Goal: Register for event/course: Sign up to attend an event or enroll in a course

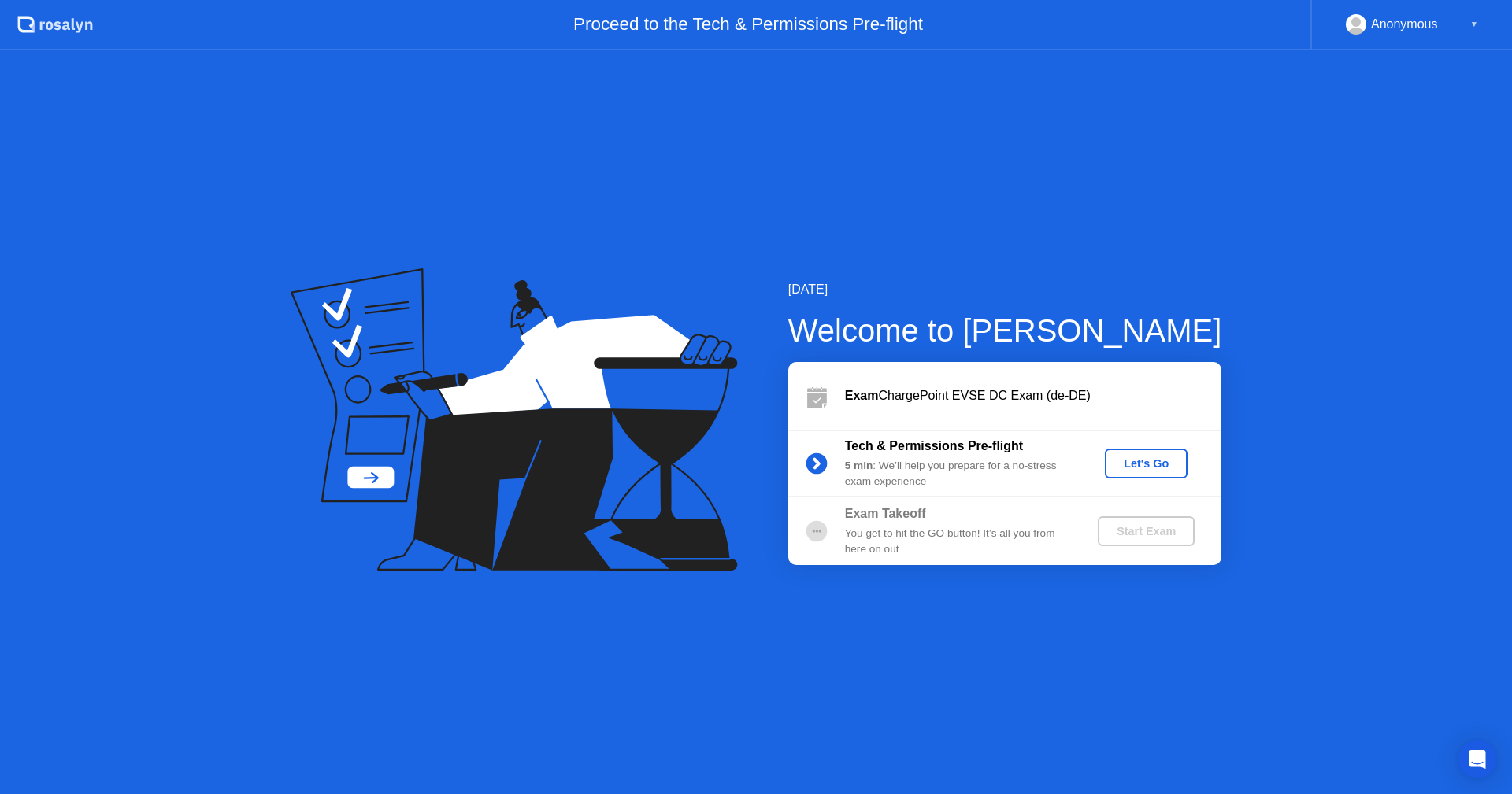
click at [1149, 457] on div "Let's Go" at bounding box center [1146, 463] width 70 height 13
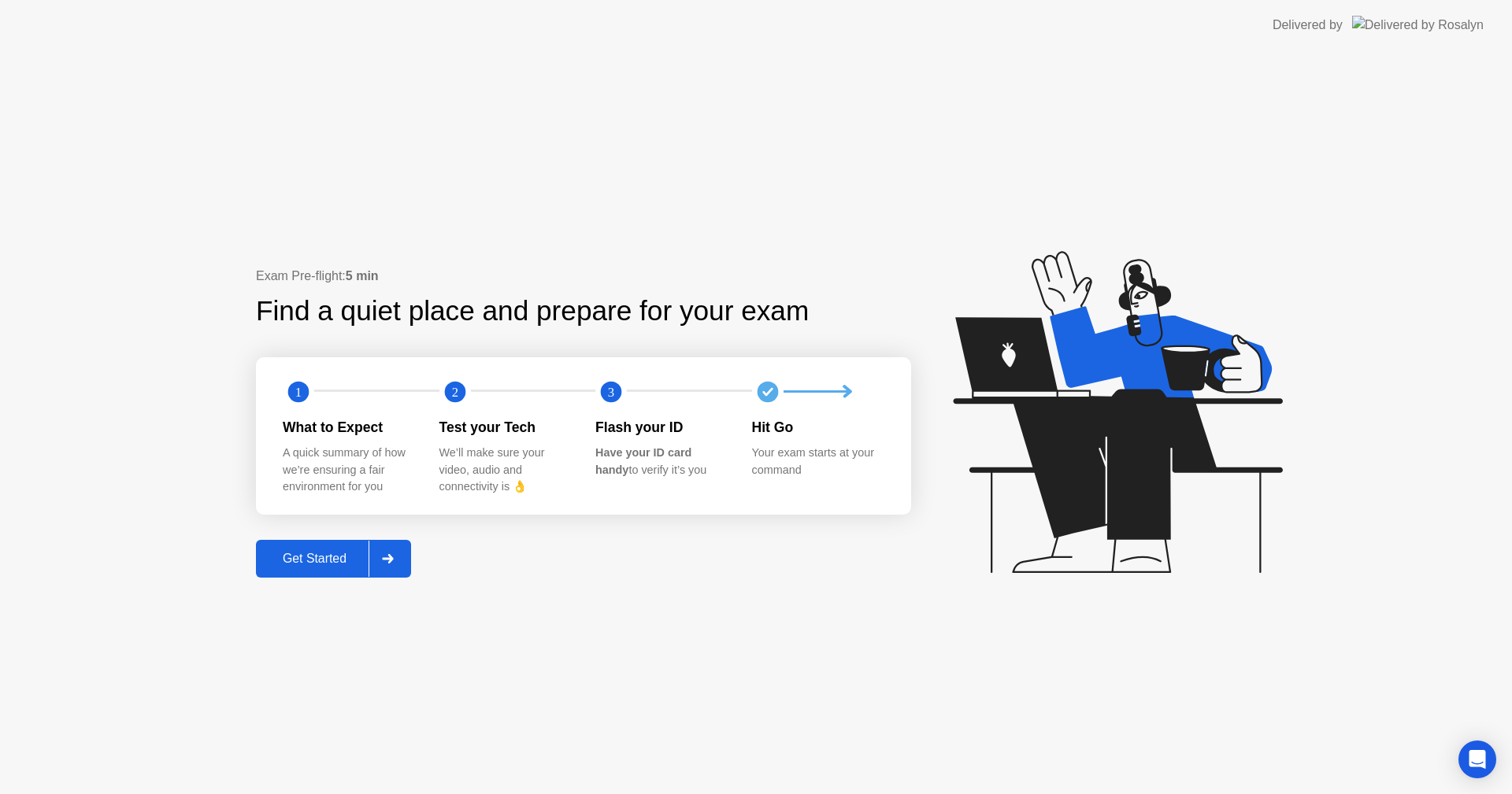
click at [286, 560] on div "Get Started" at bounding box center [315, 559] width 108 height 14
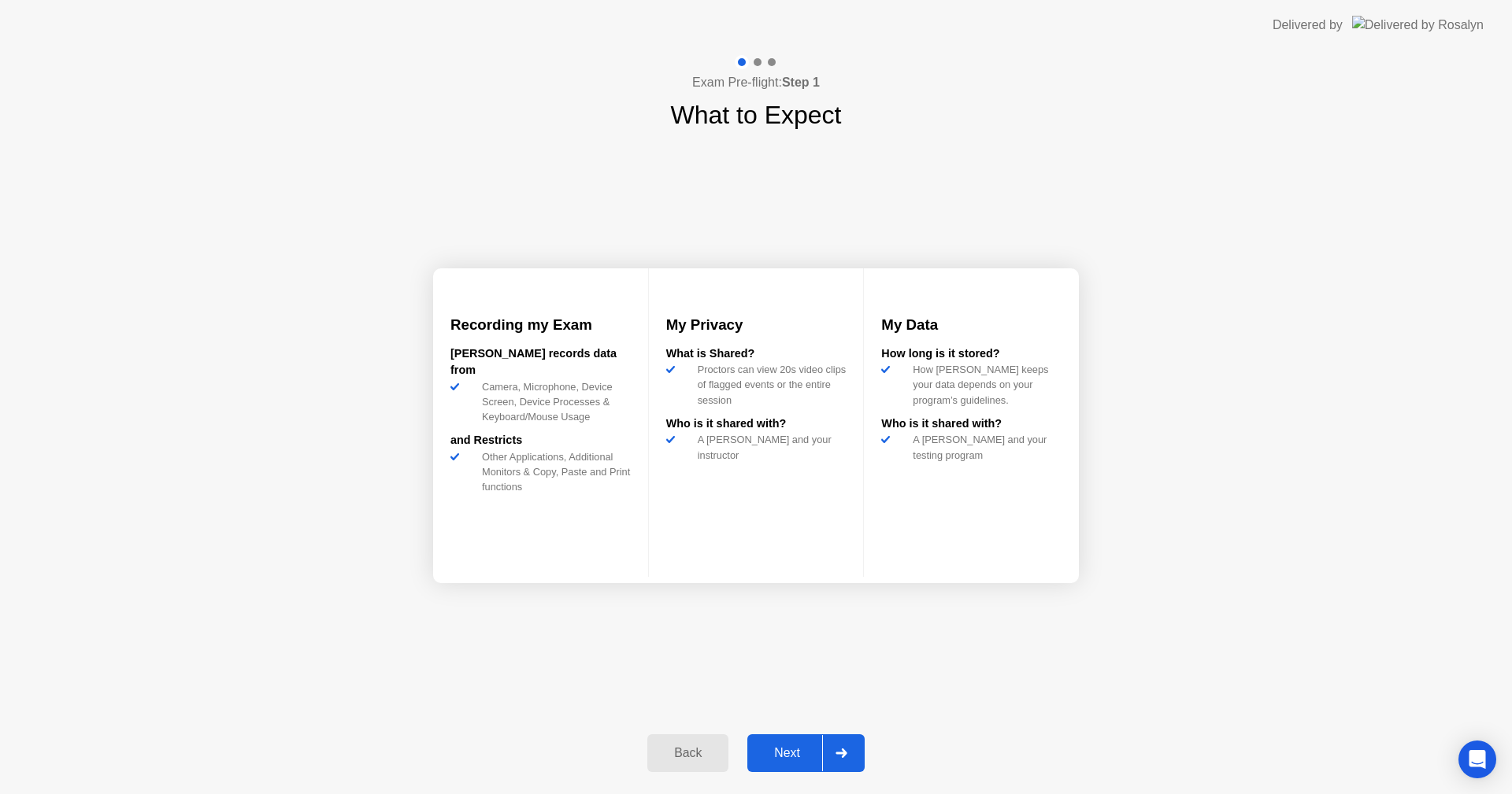
click at [776, 753] on div "Next" at bounding box center [787, 753] width 70 height 14
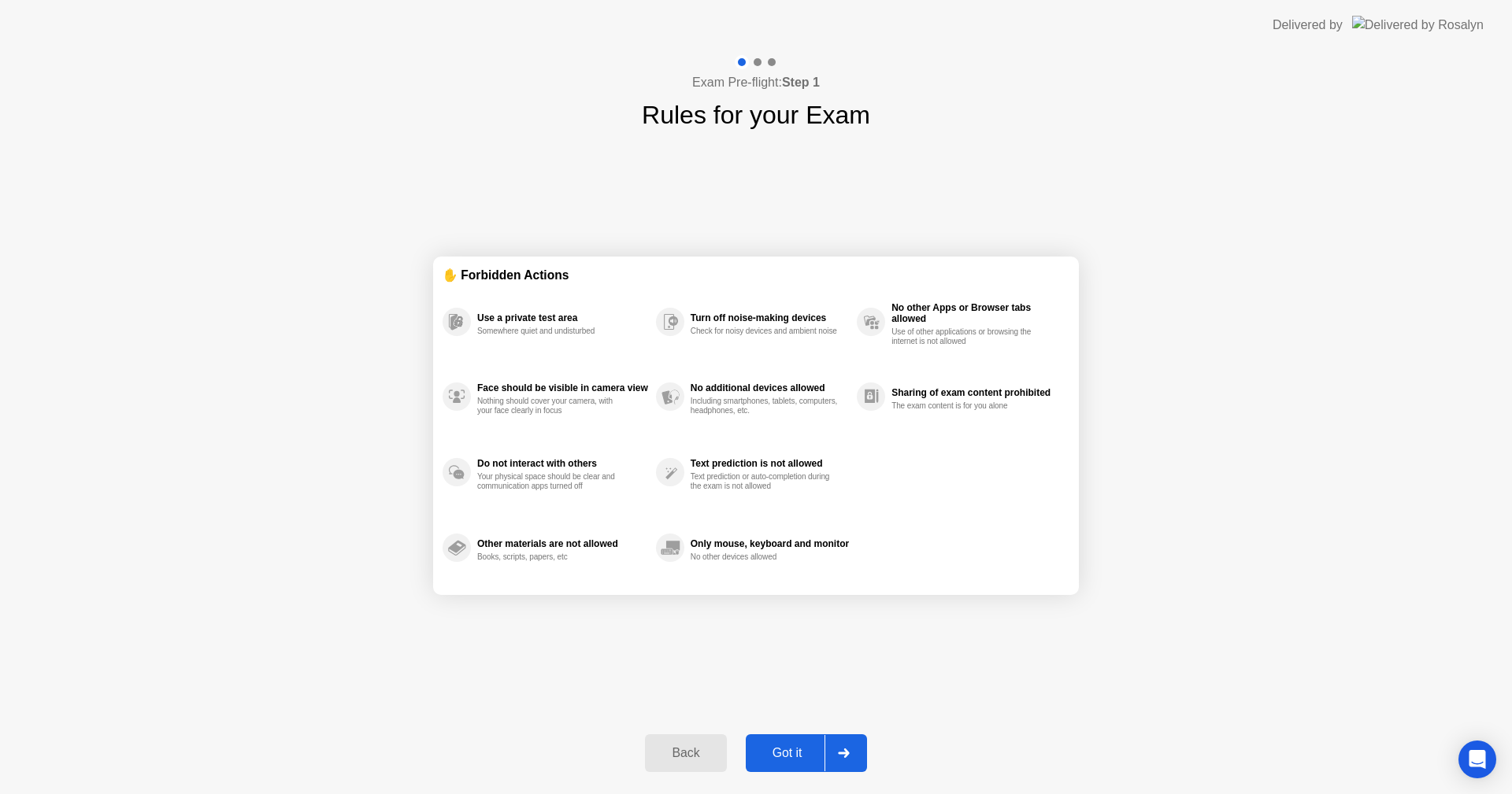
click at [776, 753] on div "Got it" at bounding box center [787, 753] width 74 height 14
select select "**********"
select select "*******"
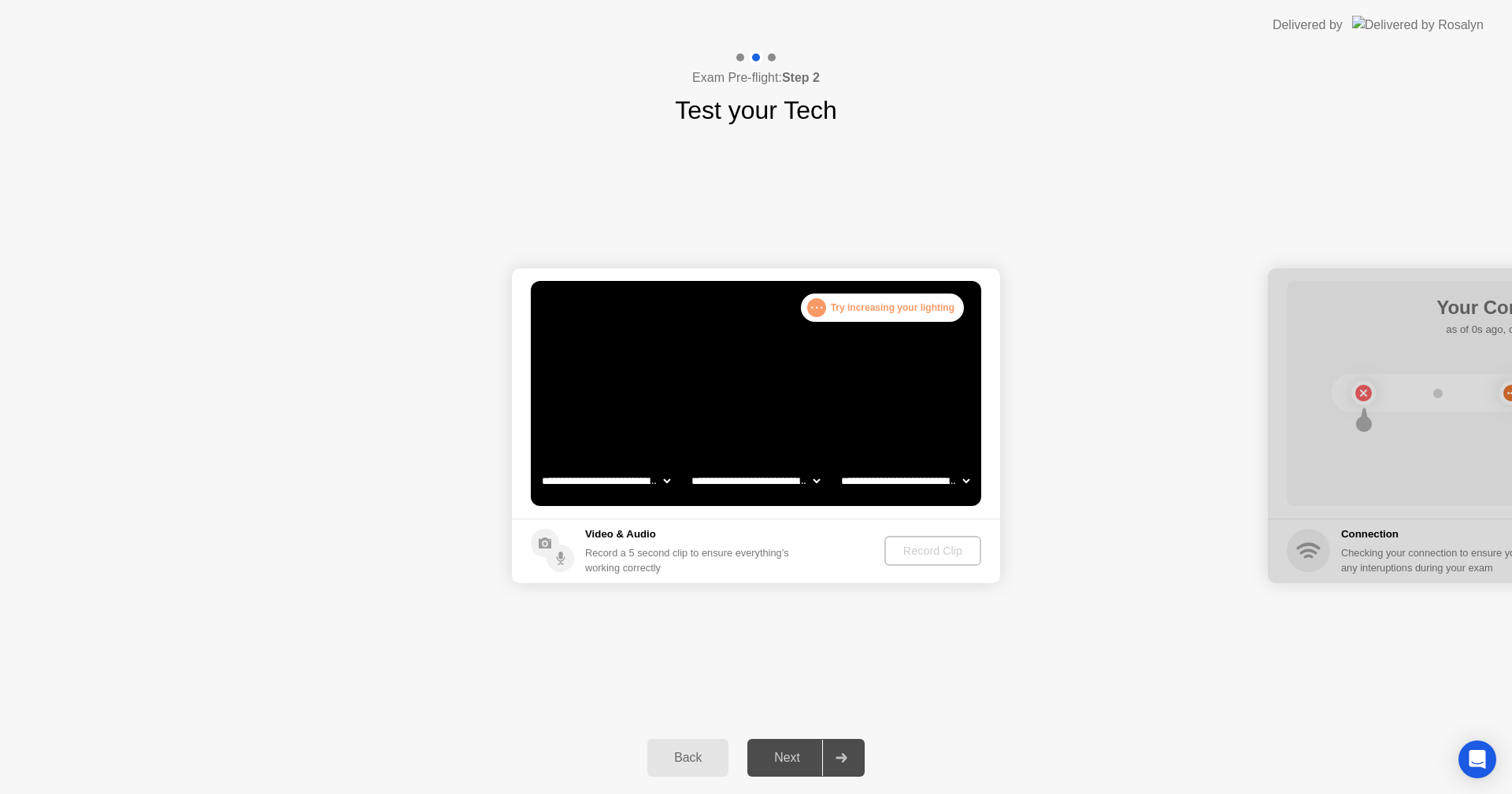
click at [643, 482] on select "**********" at bounding box center [605, 480] width 135 height 31
select select "**********"
click at [538, 465] on select "**********" at bounding box center [605, 480] width 135 height 31
click at [787, 482] on select "**********" at bounding box center [755, 480] width 135 height 31
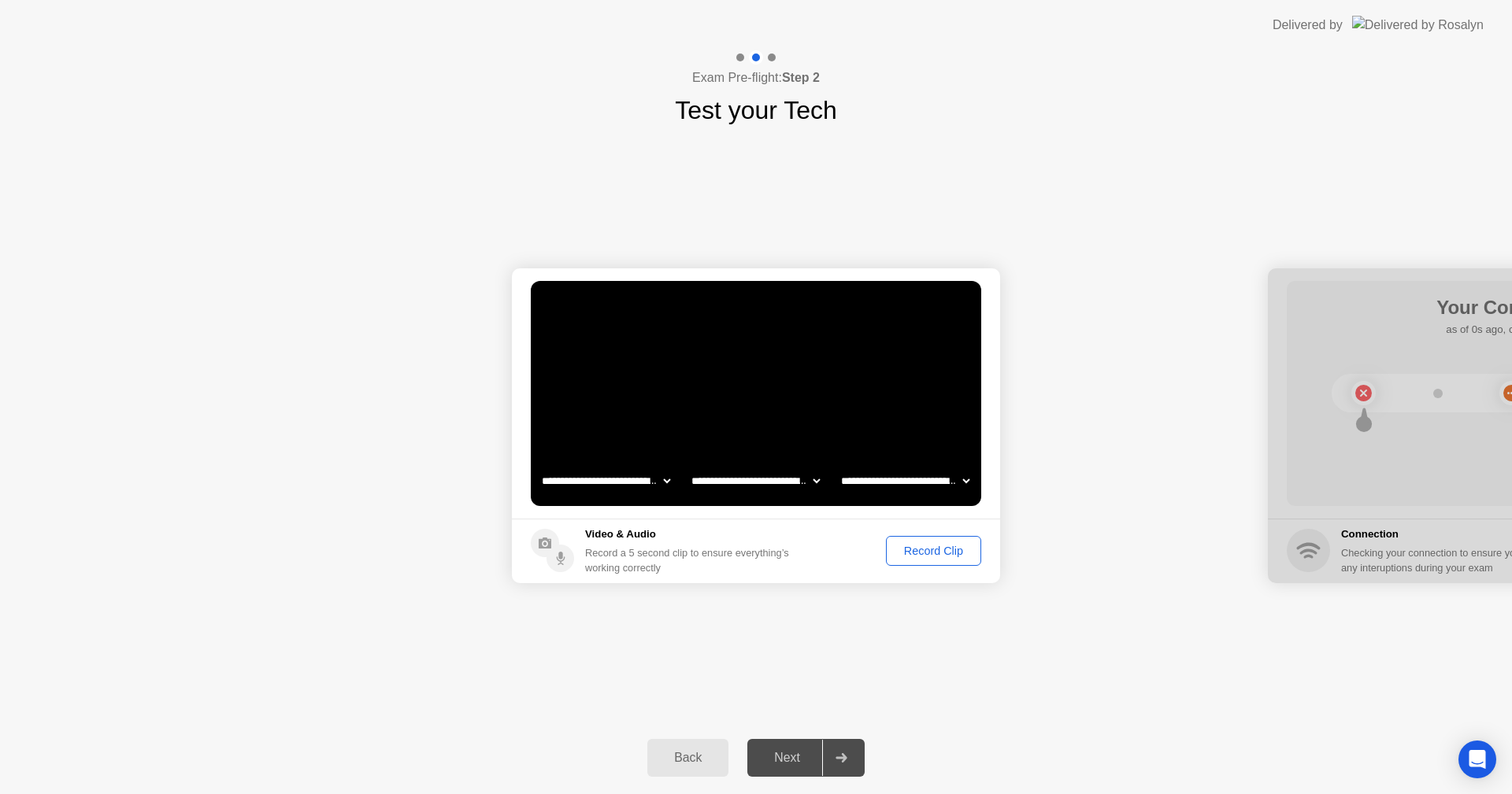
click at [873, 483] on select "**********" at bounding box center [905, 480] width 135 height 31
click at [838, 465] on select "**********" at bounding box center [905, 480] width 135 height 31
click at [938, 554] on div "Record Clip" at bounding box center [933, 551] width 84 height 13
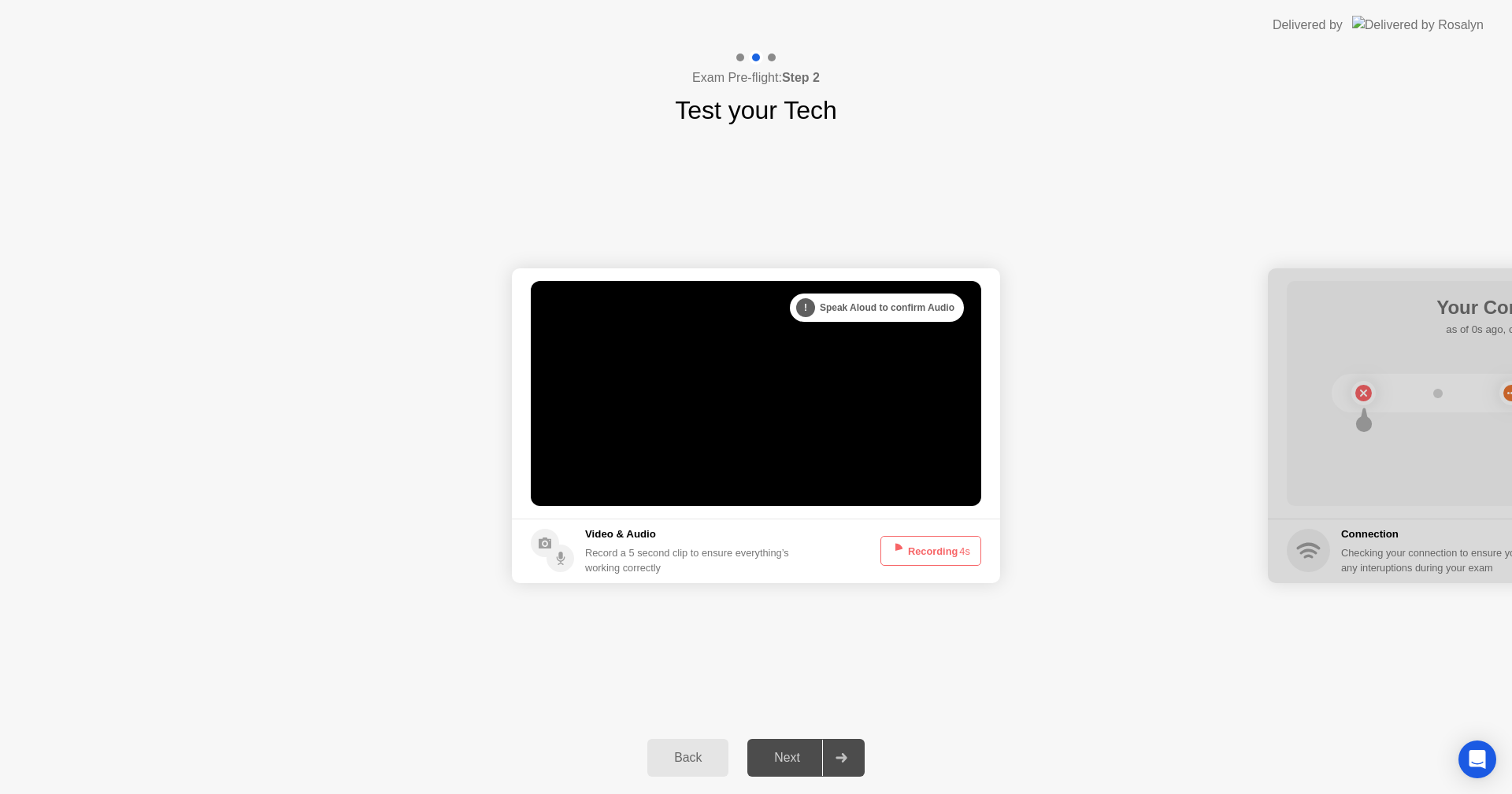
click at [842, 545] on footer "Video & Audio Record a 5 second clip to ensure everything’s working correctly R…" at bounding box center [756, 551] width 488 height 65
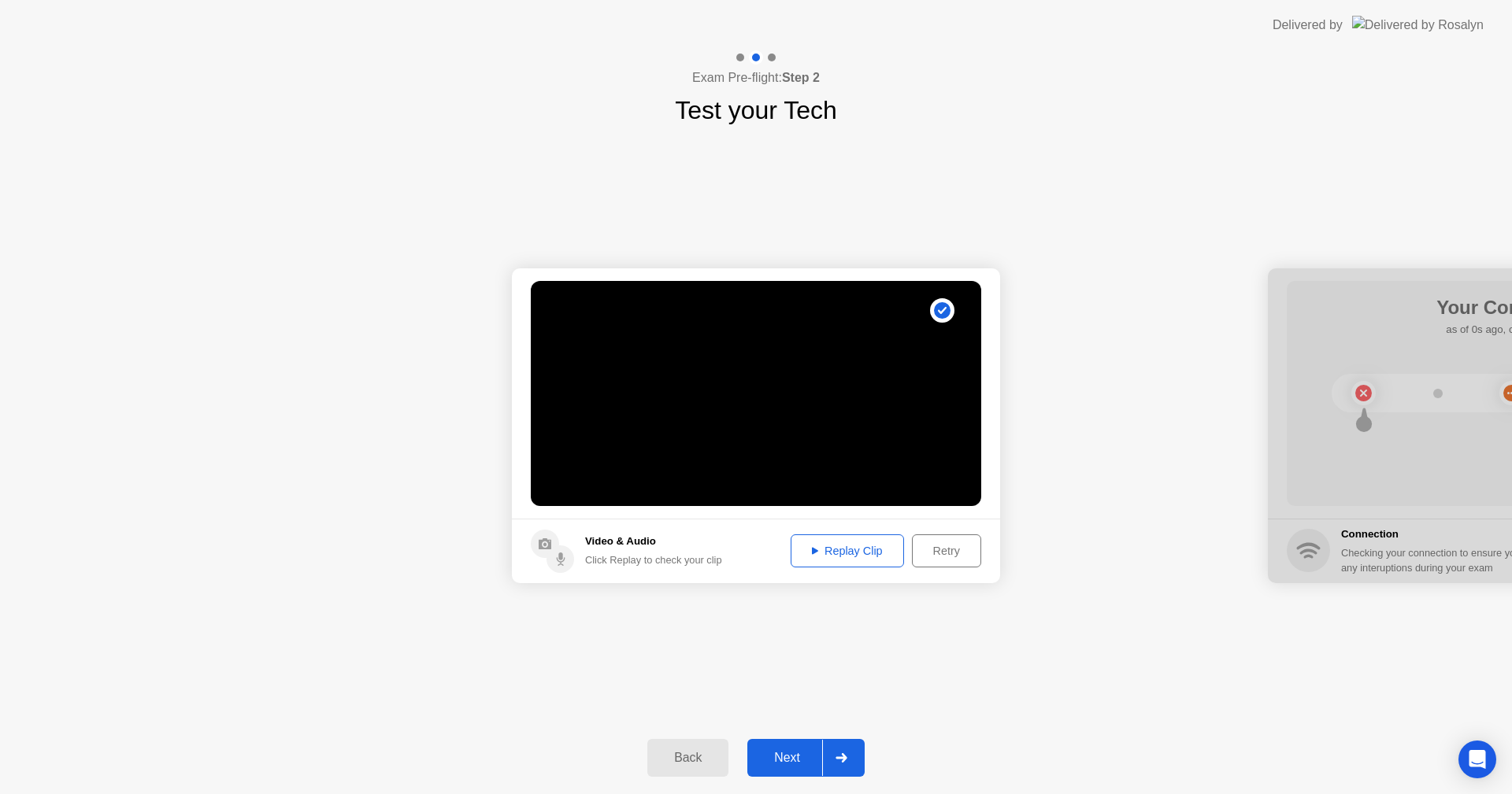
click at [844, 555] on div "Replay Clip" at bounding box center [847, 551] width 102 height 13
click at [869, 553] on div "Replay Clip" at bounding box center [847, 551] width 102 height 13
click at [804, 757] on div "Next" at bounding box center [787, 758] width 70 height 14
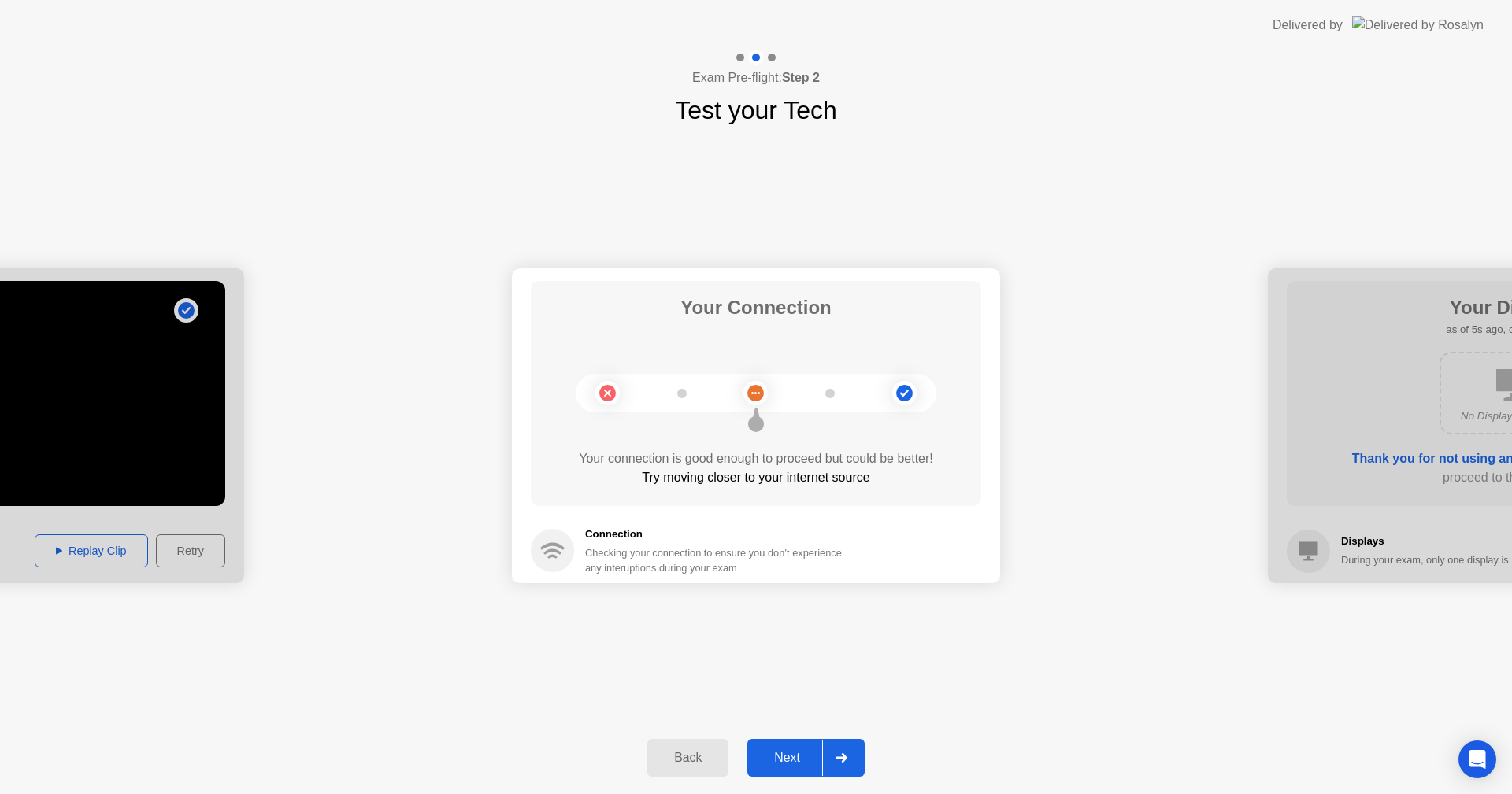
click at [779, 762] on div "Next" at bounding box center [787, 758] width 70 height 14
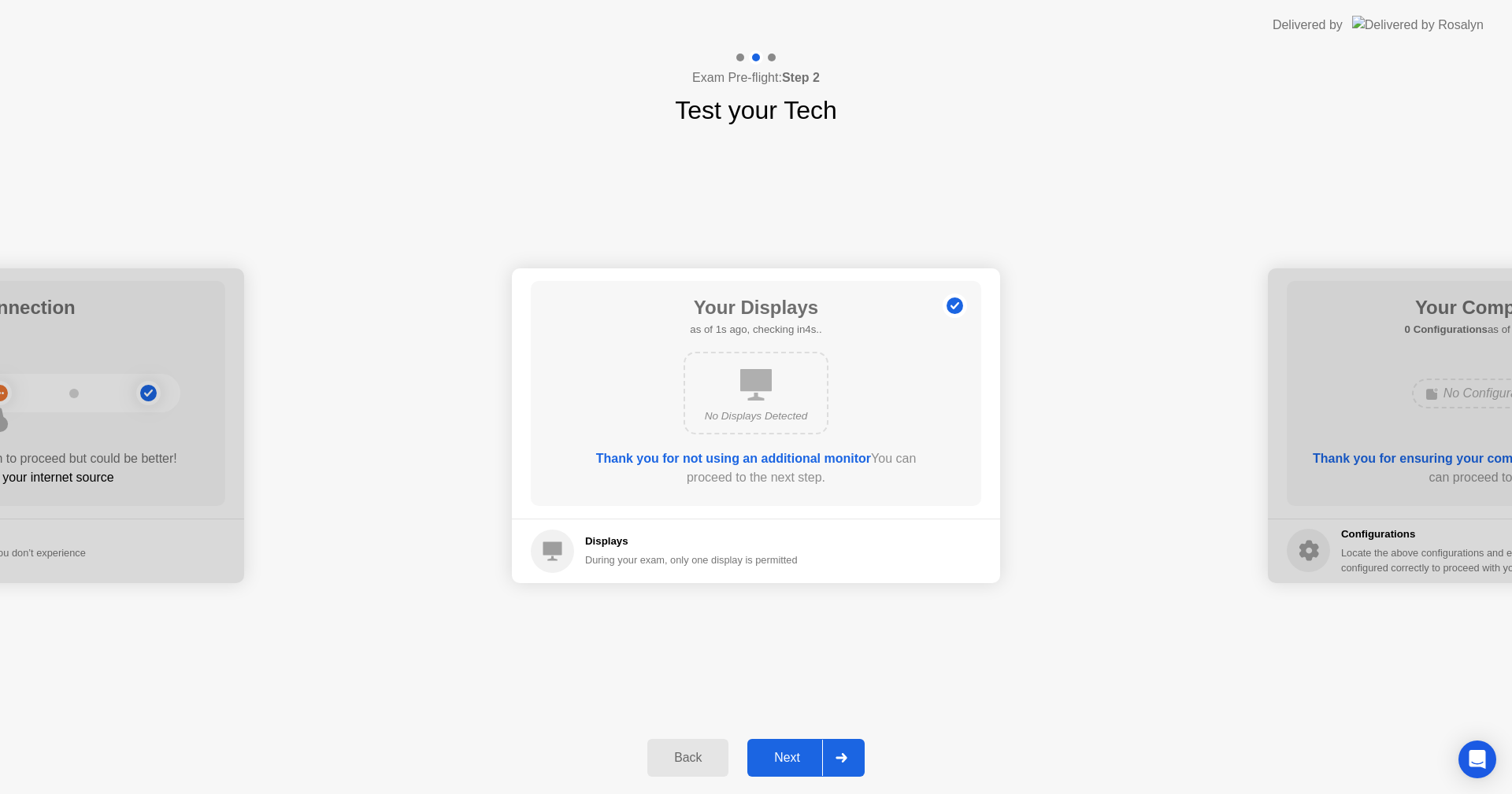
click at [779, 762] on div "Next" at bounding box center [787, 758] width 70 height 14
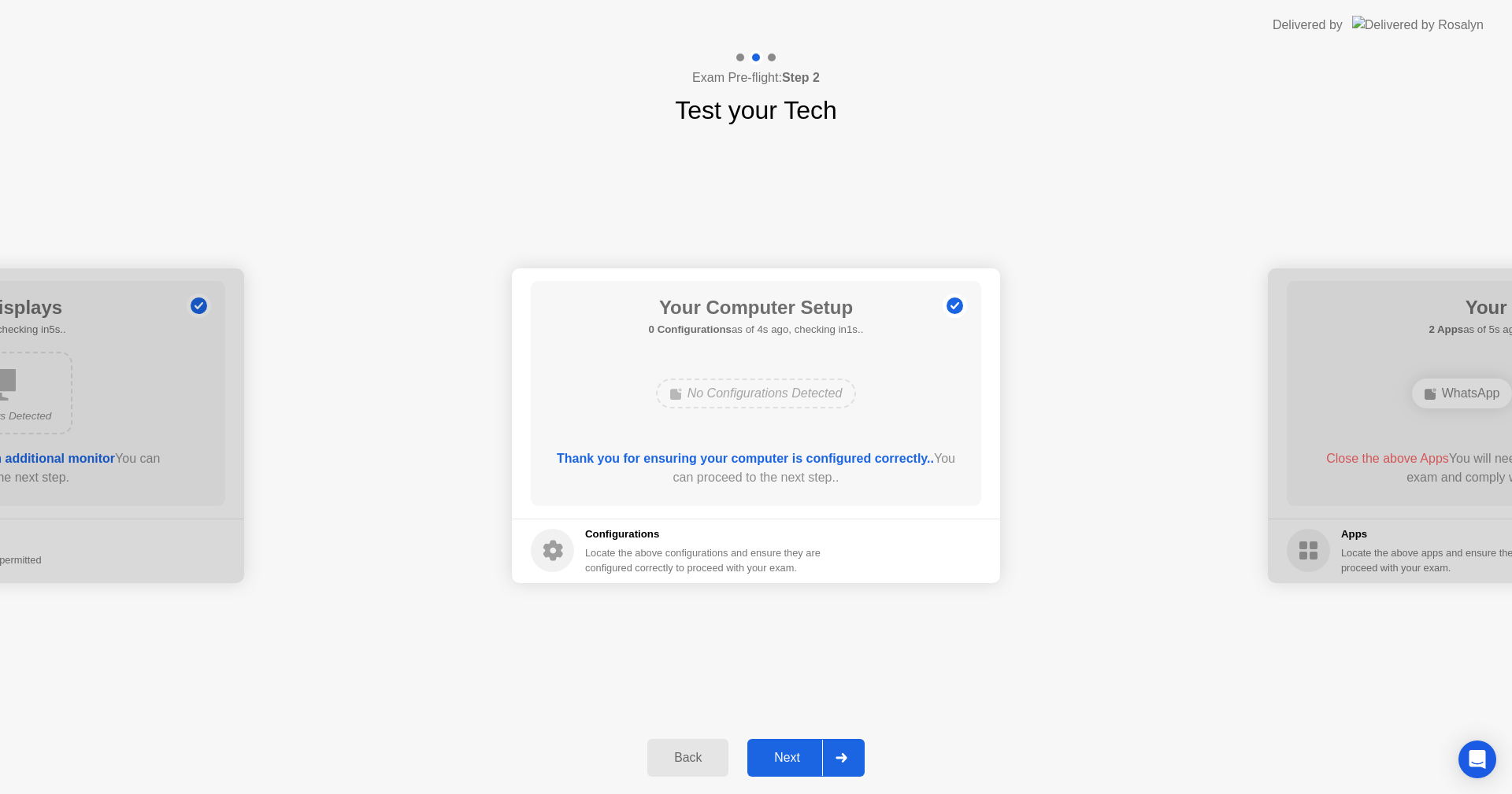
click at [779, 762] on div "Next" at bounding box center [787, 758] width 70 height 14
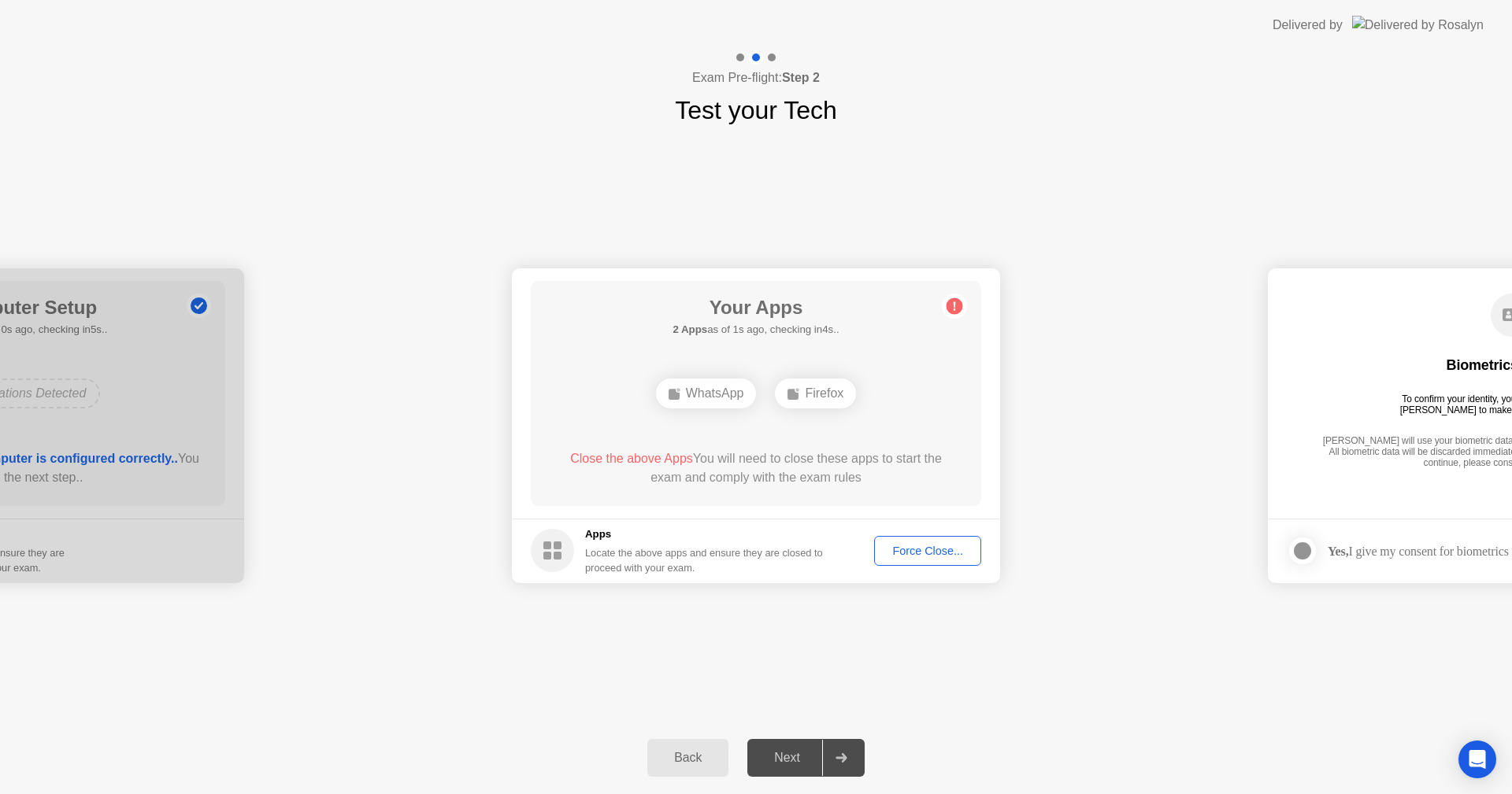
click at [911, 550] on div "Force Close..." at bounding box center [927, 551] width 96 height 13
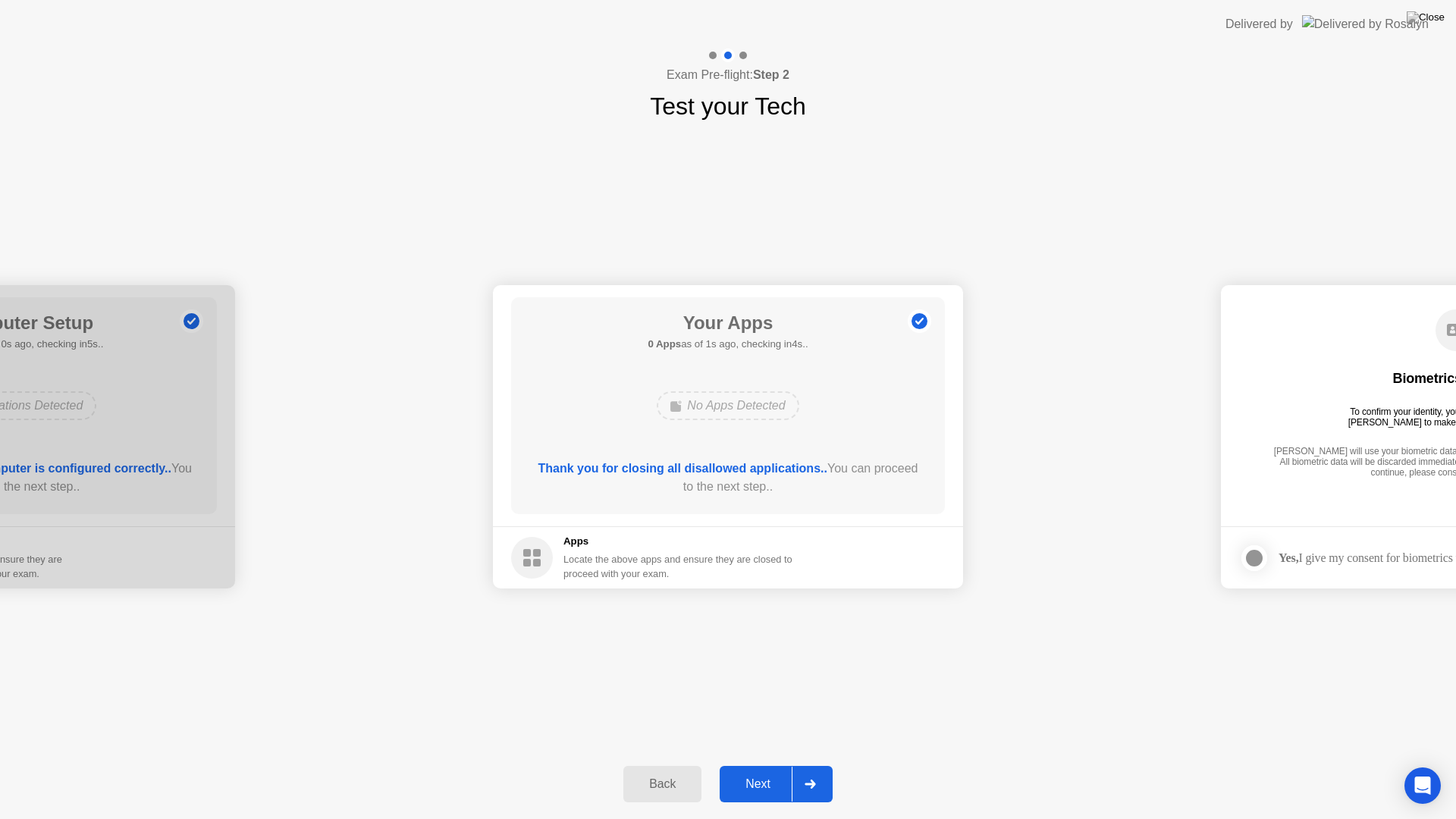
click at [740, 765] on button "Next" at bounding box center [775, 784] width 113 height 37
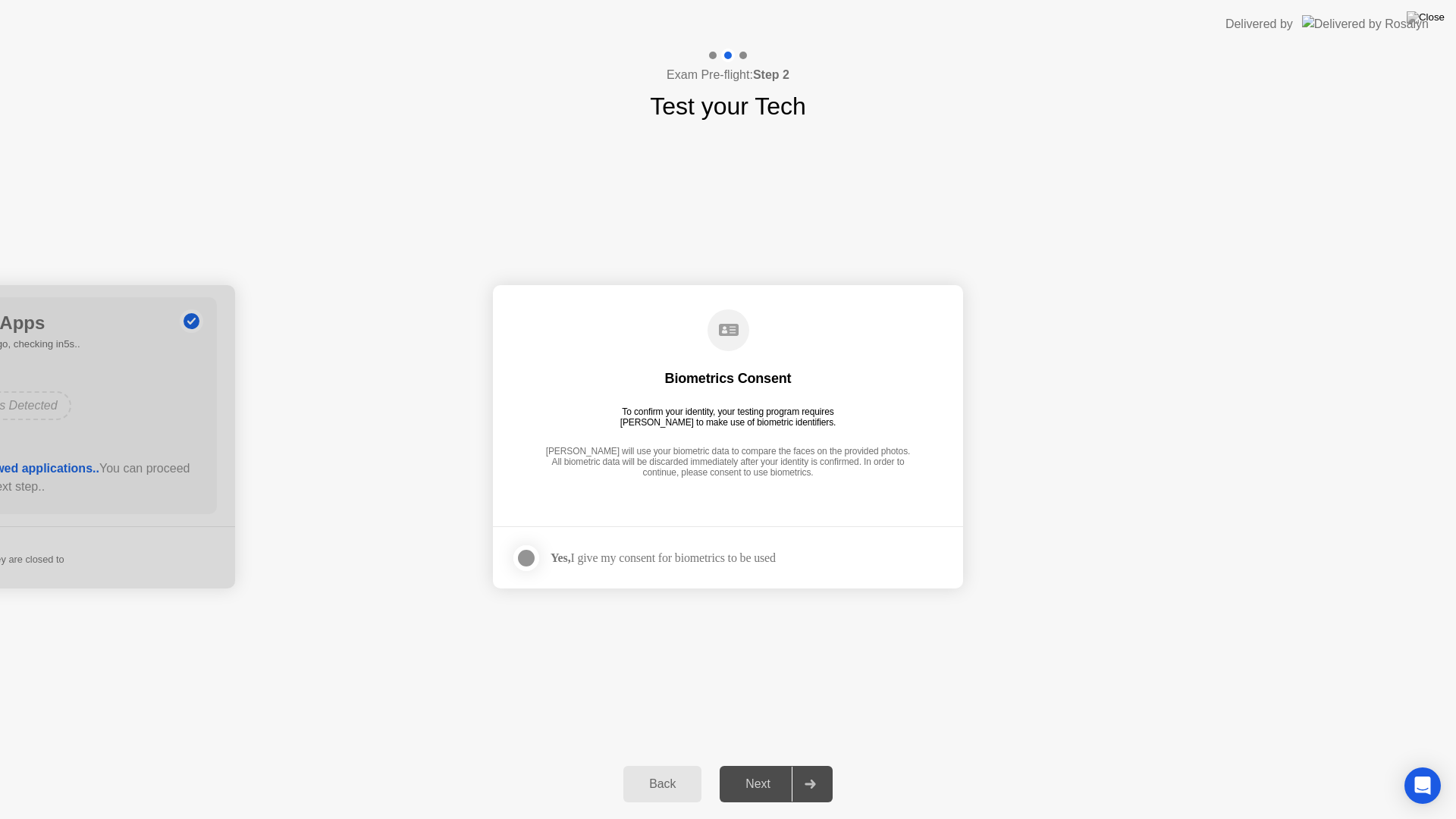
click at [779, 765] on div "Next" at bounding box center [758, 784] width 67 height 13
click at [686, 552] on div "Yes, I give my consent for biometrics to be used" at bounding box center [663, 558] width 225 height 14
click at [537, 567] on label at bounding box center [531, 558] width 39 height 30
click at [756, 765] on div "Next" at bounding box center [758, 784] width 67 height 13
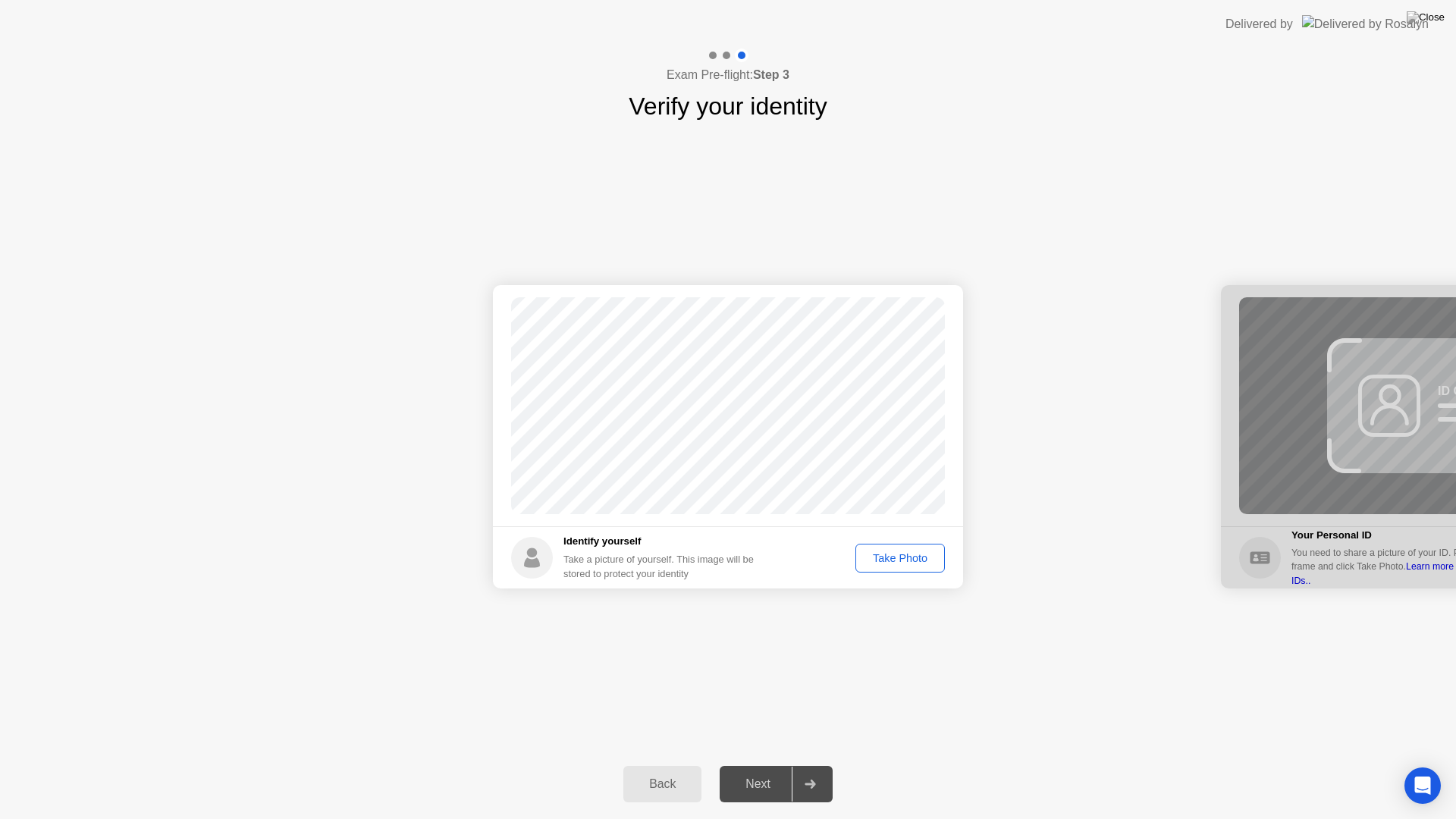
click at [903, 559] on div "Take Photo" at bounding box center [900, 558] width 79 height 13
click at [758, 765] on div "Next" at bounding box center [758, 784] width 67 height 13
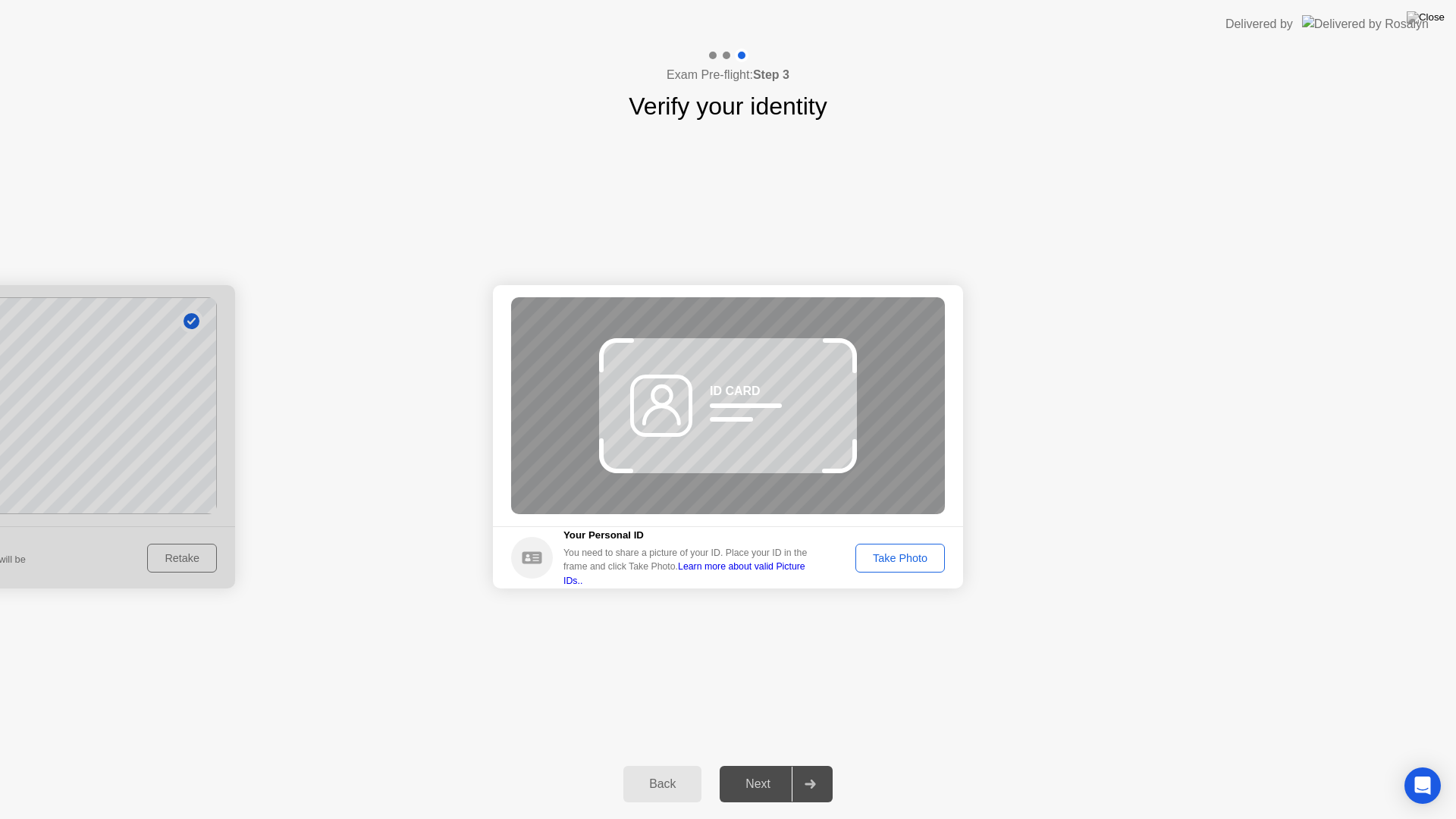
click at [889, 559] on div "Take Photo" at bounding box center [900, 558] width 79 height 13
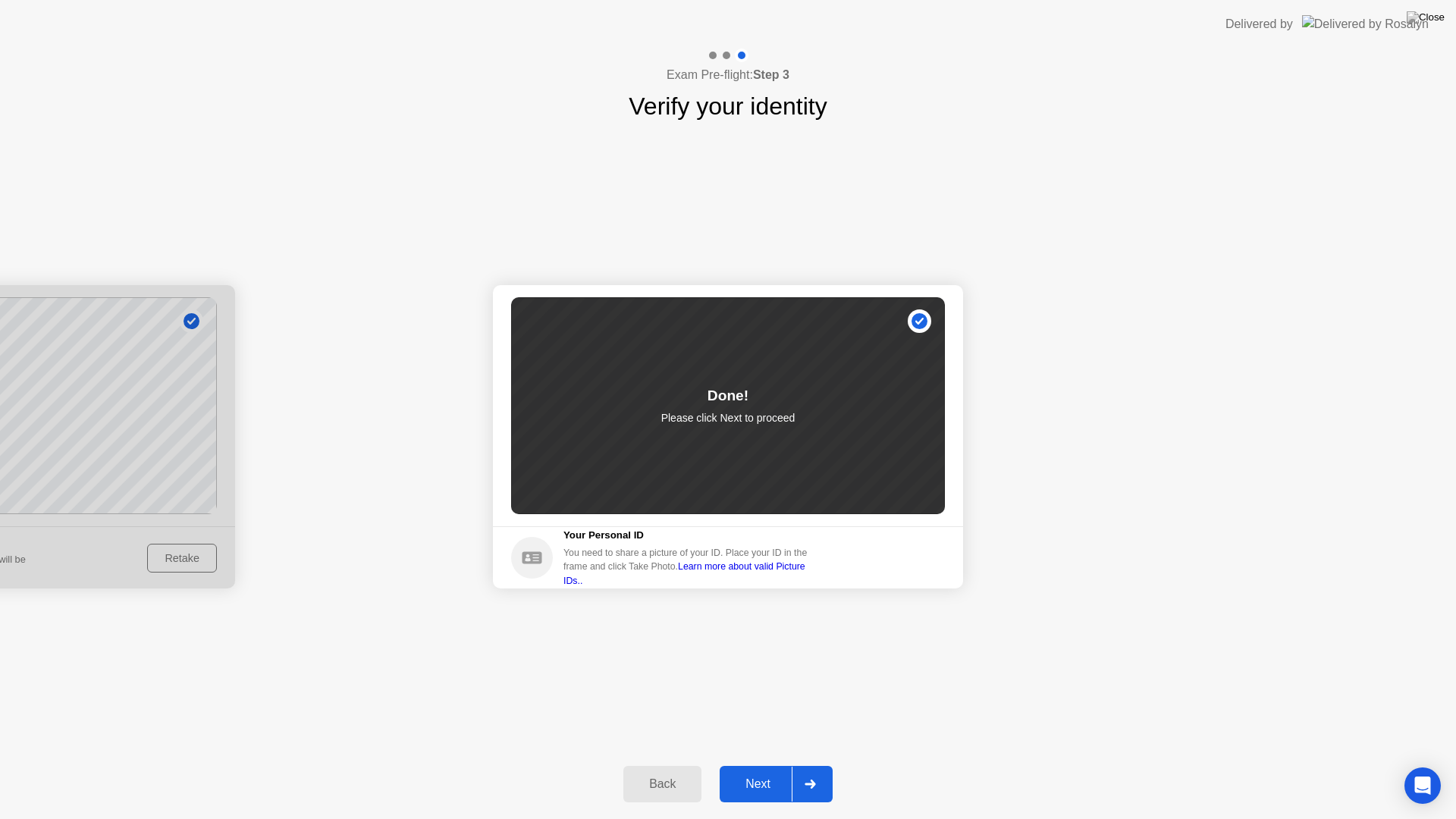
click at [778, 765] on div "Next" at bounding box center [758, 784] width 67 height 13
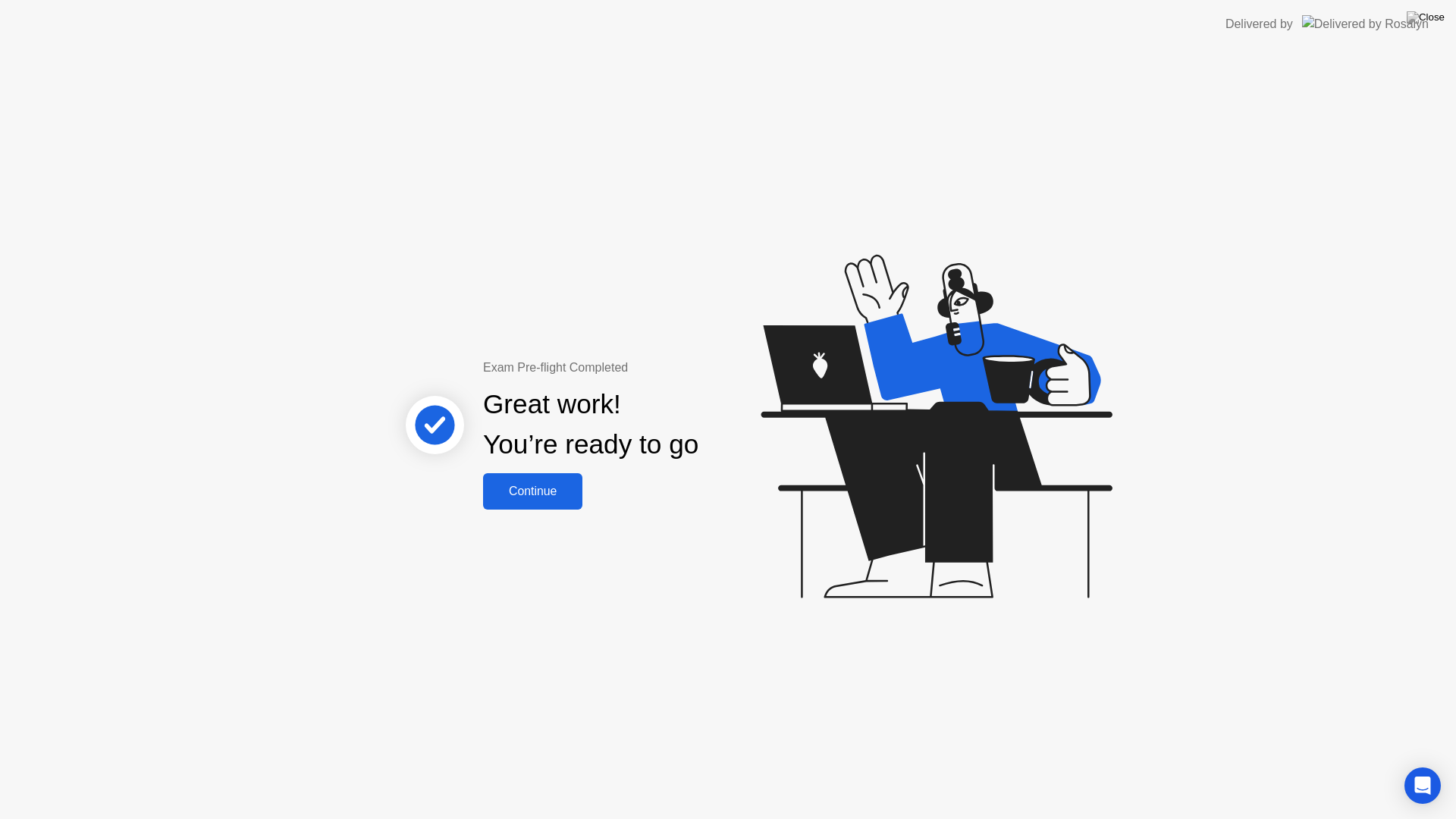
click at [575, 513] on div "Exam Pre-flight Completed Great work! You’re ready to go Continue" at bounding box center [728, 434] width 1456 height 771
click at [555, 487] on div "Continue" at bounding box center [533, 491] width 91 height 13
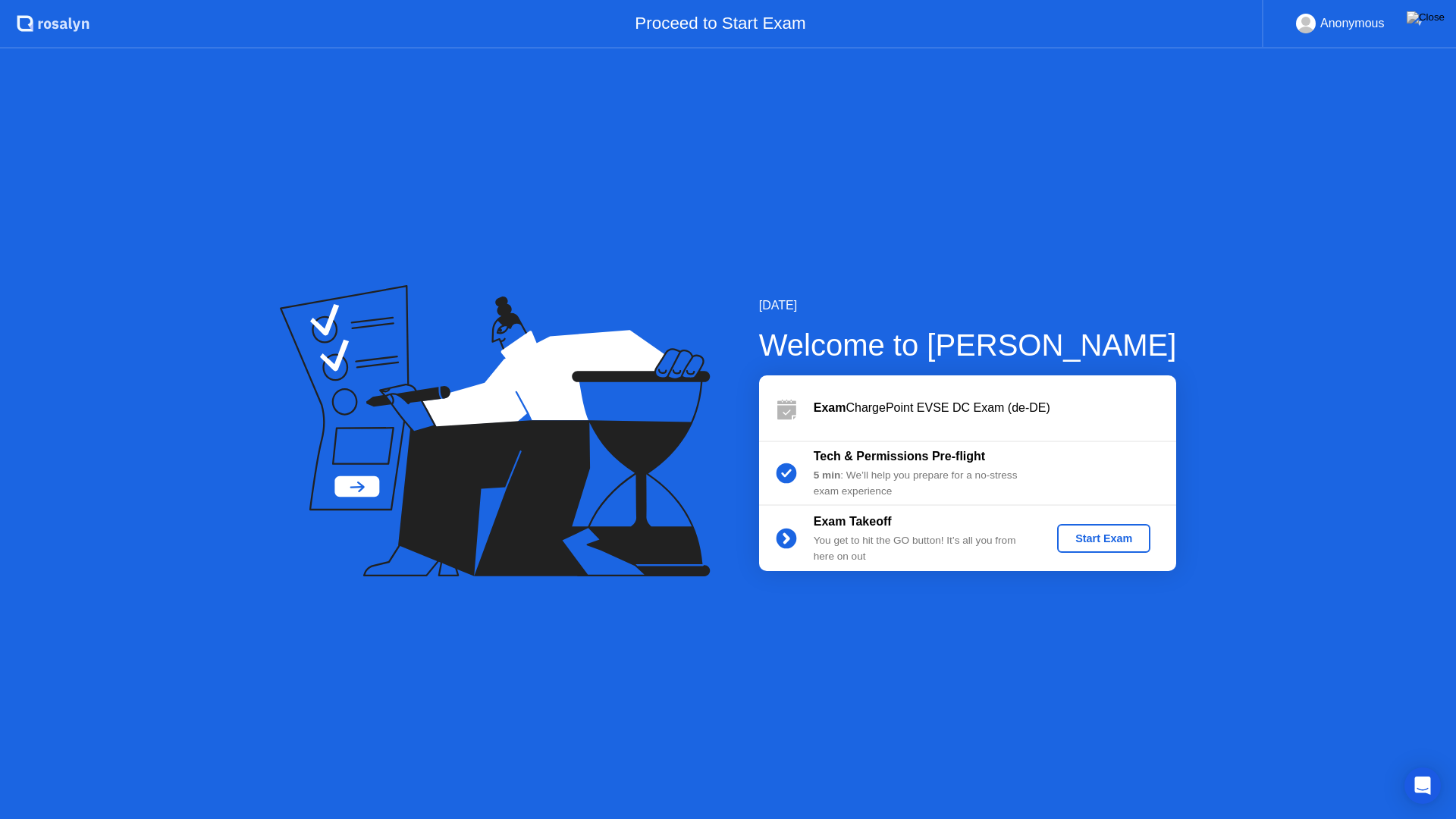
click at [1097, 533] on div "Start Exam" at bounding box center [1104, 539] width 81 height 13
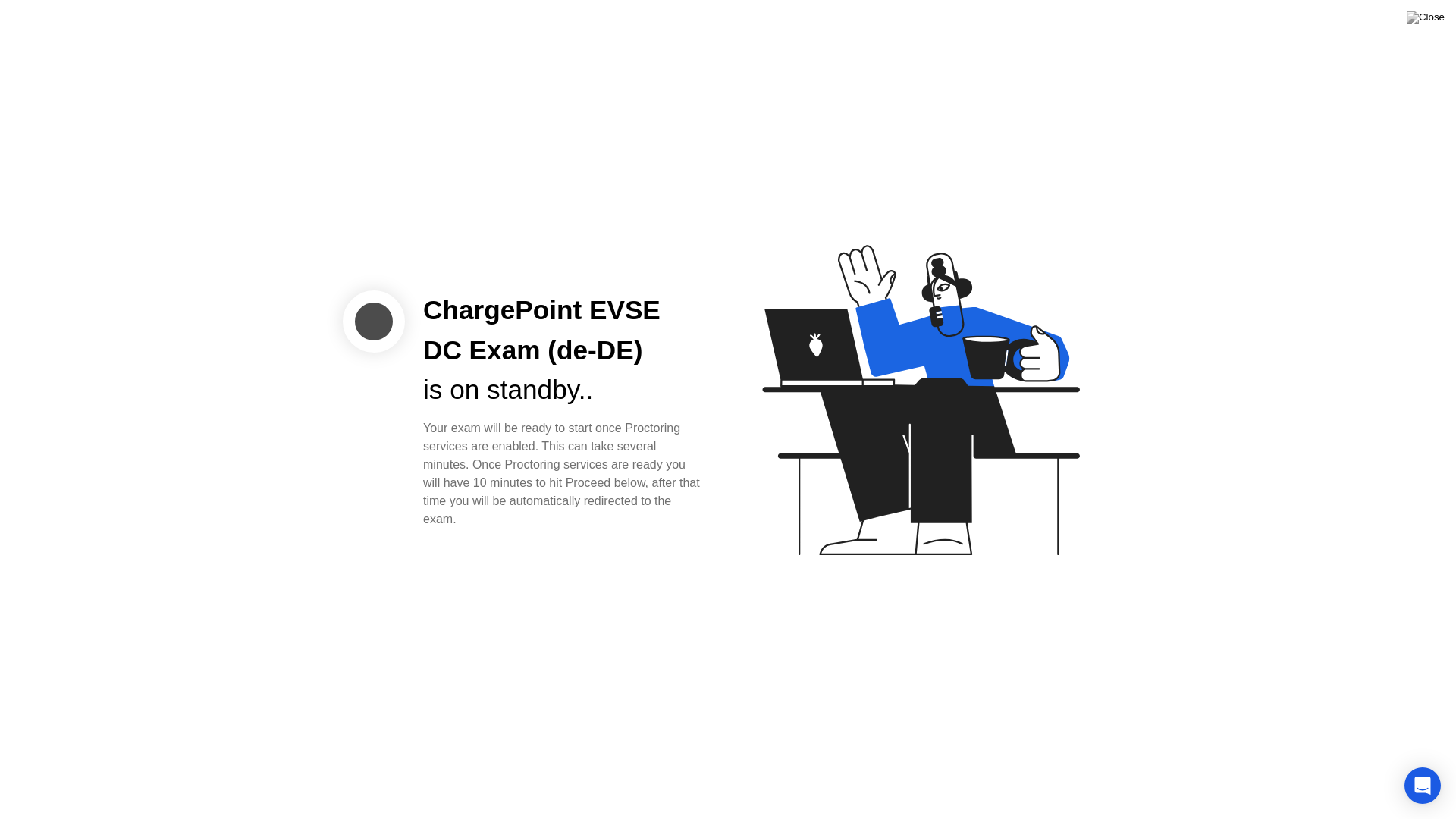
click at [779, 119] on div "ChargePoint EVSE DC Exam (de-DE) is on standby.. Your exam will be ready to sta…" at bounding box center [728, 410] width 1456 height 819
click at [262, 487] on div "ChargePoint EVSE DC Exam (de-DE) is on standby.. Your exam will be ready to sta…" at bounding box center [728, 410] width 1456 height 819
click at [475, 344] on div "ChargePoint EVSE DC Exam (de-DE)" at bounding box center [562, 330] width 280 height 80
drag, startPoint x: 475, startPoint y: 344, endPoint x: 479, endPoint y: 336, distance: 8.9
click at [479, 336] on div "ChargePoint EVSE DC Exam (de-DE)" at bounding box center [562, 330] width 280 height 80
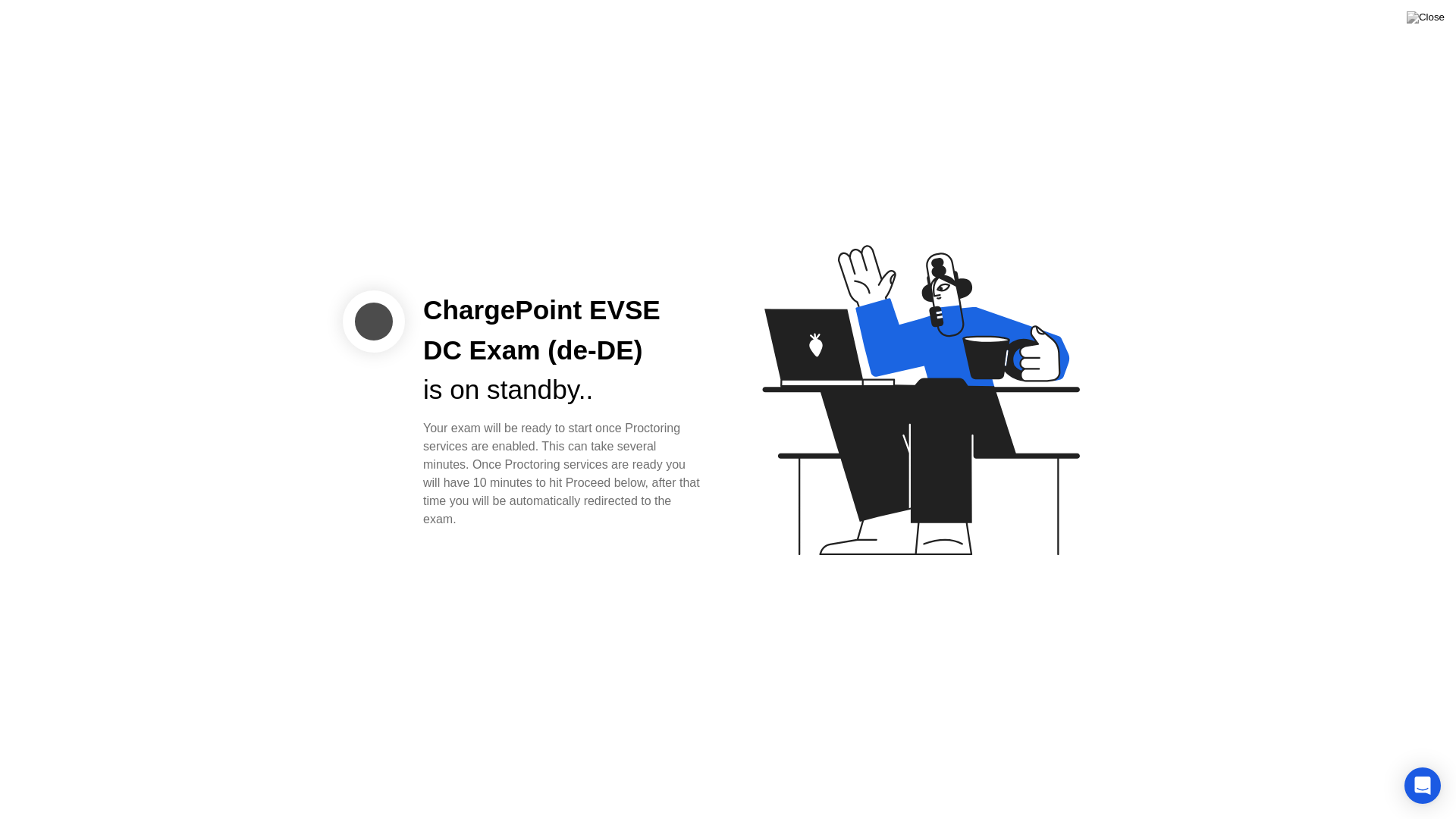
drag, startPoint x: 522, startPoint y: 243, endPoint x: 530, endPoint y: 304, distance: 61.5
click at [528, 287] on div "ChargePoint EVSE DC Exam (de-DE) is on standby.. Your exam will be ready to sta…" at bounding box center [728, 410] width 1456 height 819
click at [932, 371] on icon at bounding box center [962, 342] width 214 height 89
drag, startPoint x: 932, startPoint y: 371, endPoint x: 783, endPoint y: 412, distance: 154.5
click at [847, 403] on icon at bounding box center [917, 407] width 391 height 388
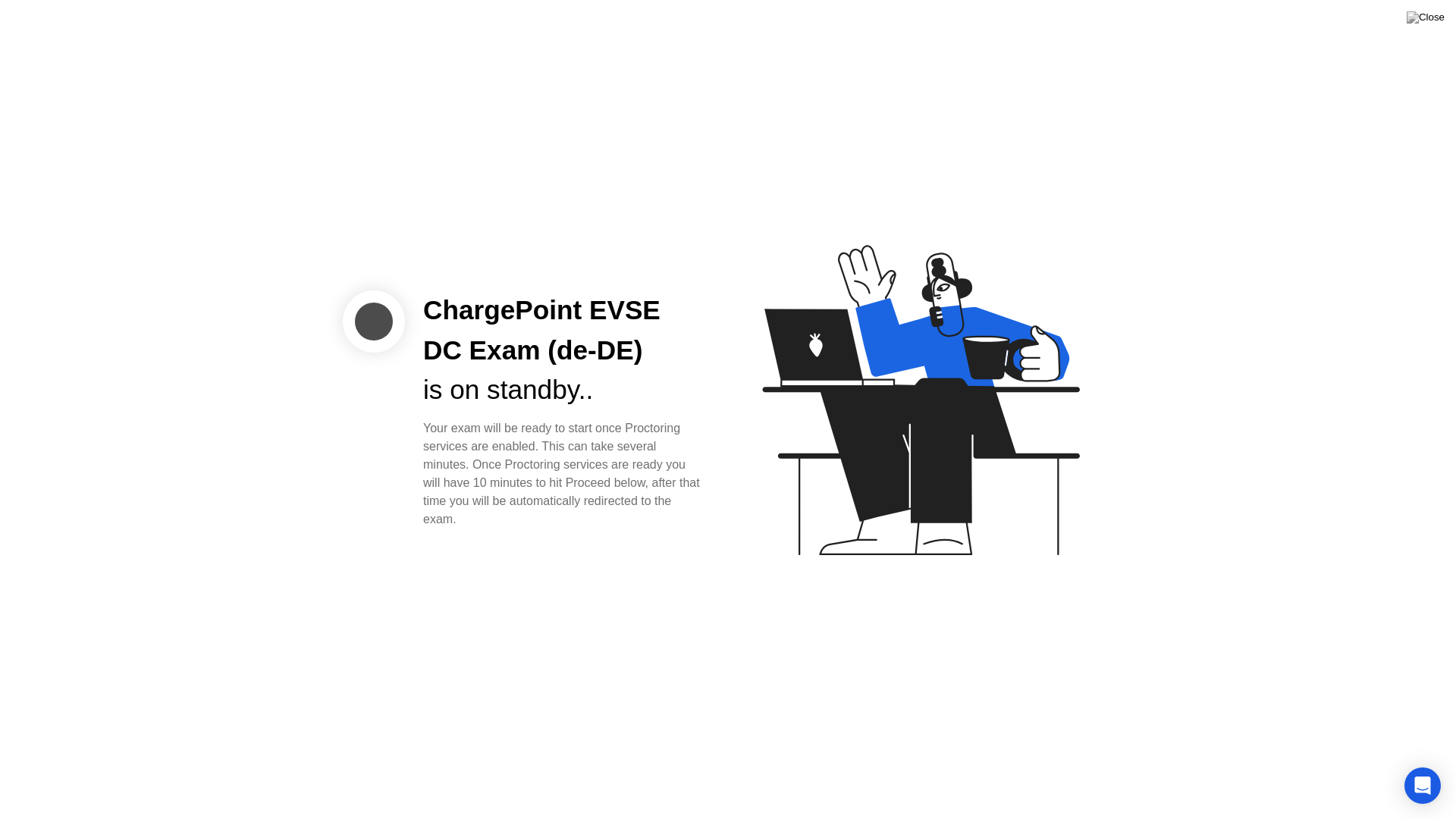
drag, startPoint x: 619, startPoint y: 415, endPoint x: 585, endPoint y: 476, distance: 69.8
click at [593, 437] on div "ChargePoint EVSE DC Exam (de-DE) is on standby.. Your exam will be ready to sta…" at bounding box center [562, 410] width 317 height 238
drag, startPoint x: 585, startPoint y: 476, endPoint x: 566, endPoint y: 540, distance: 66.8
click at [570, 547] on div "ChargePoint EVSE DC Exam (de-DE) is on standby.. Your exam will be ready to sta…" at bounding box center [728, 410] width 1456 height 819
drag, startPoint x: 554, startPoint y: 461, endPoint x: 350, endPoint y: 400, distance: 212.9
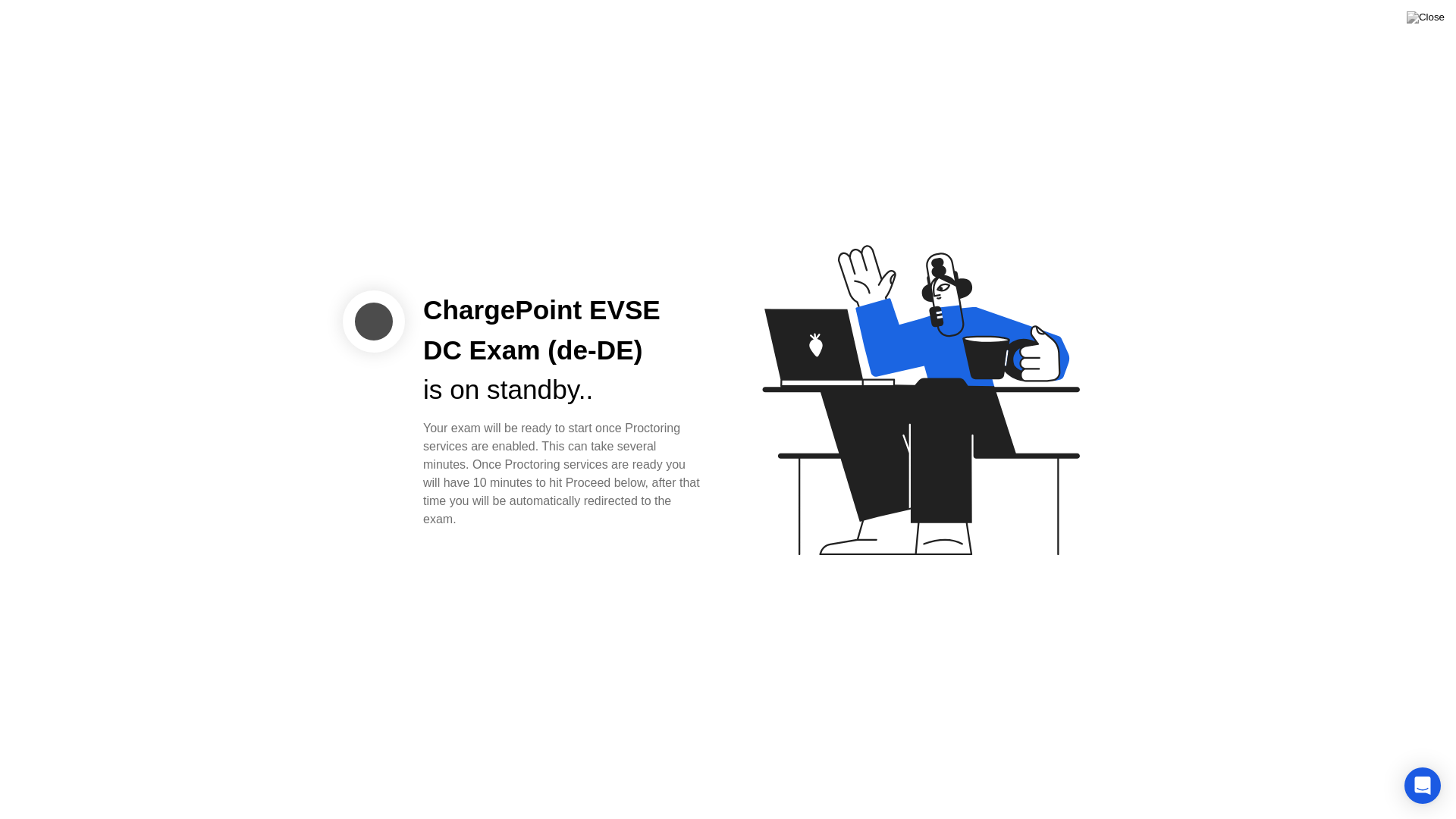
click at [352, 469] on div "ChargePoint EVSE DC Exam (de-DE) is on standby.. Your exam will be ready to sta…" at bounding box center [533, 410] width 379 height 238
click at [476, 304] on div "ChargePoint EVSE DC Exam (de-DE)" at bounding box center [562, 330] width 280 height 80
click at [836, 238] on icon at bounding box center [917, 407] width 391 height 388
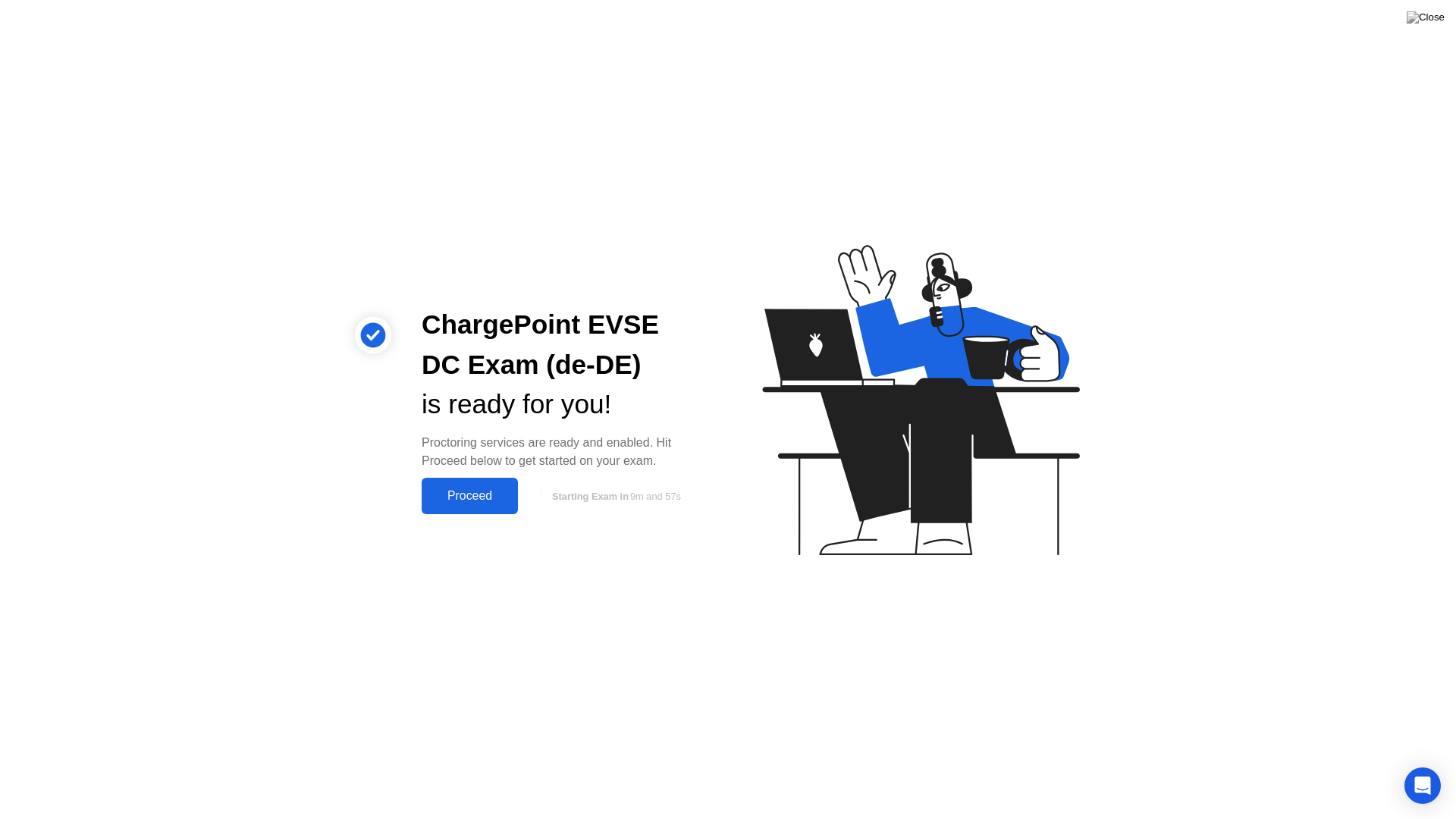
click at [439, 494] on div "Proceed" at bounding box center [469, 496] width 88 height 13
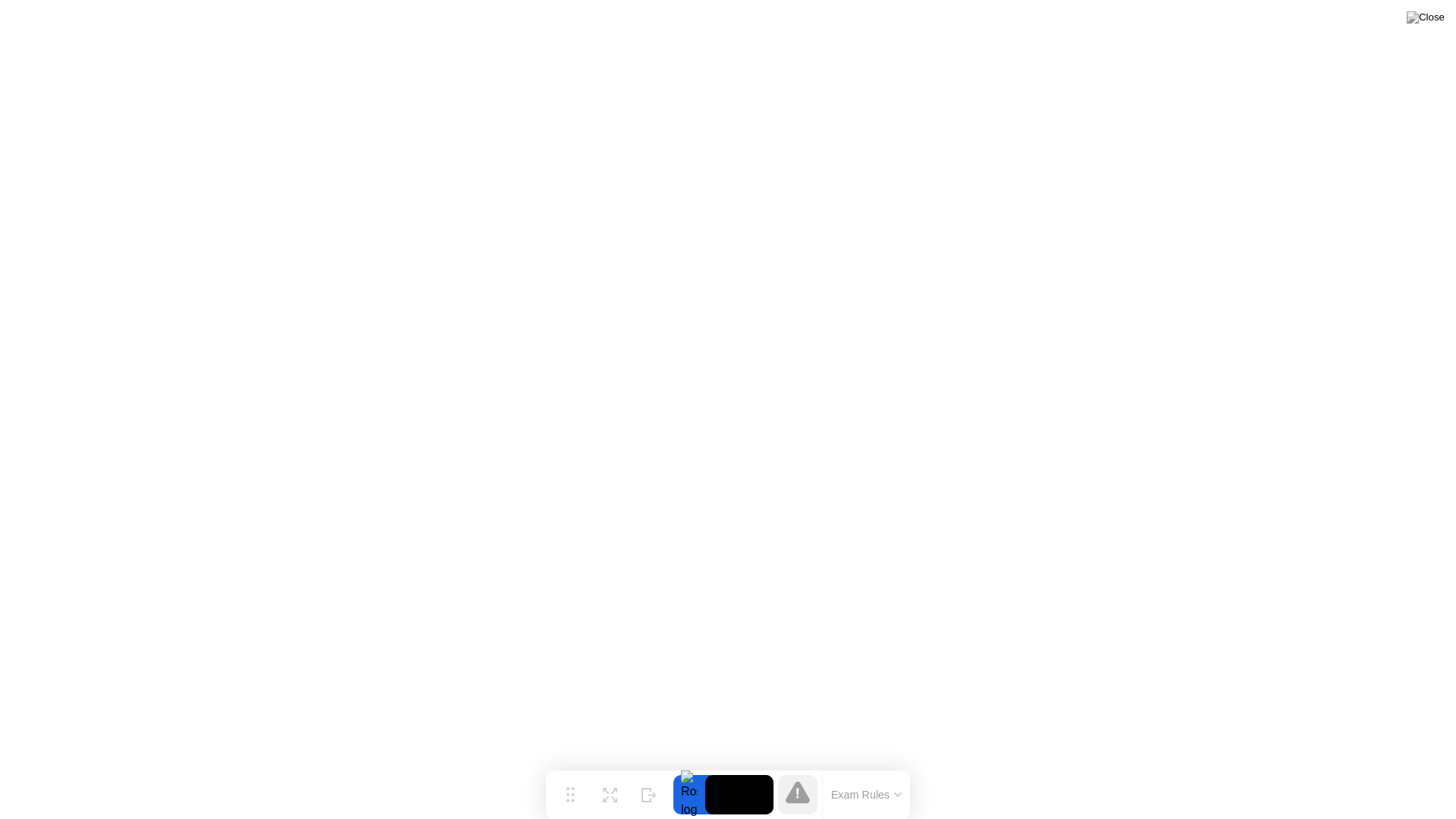
click at [746, 765] on video at bounding box center [739, 795] width 68 height 40
